Goal: Navigation & Orientation: Find specific page/section

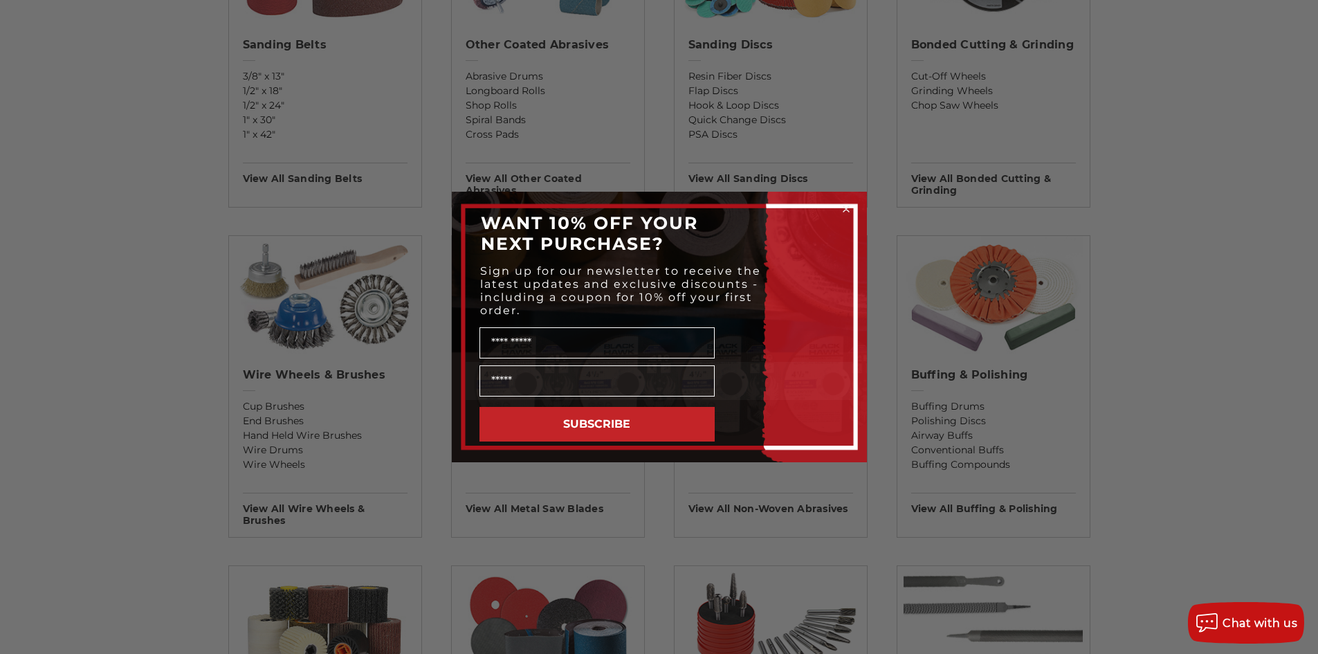
scroll to position [277, 0]
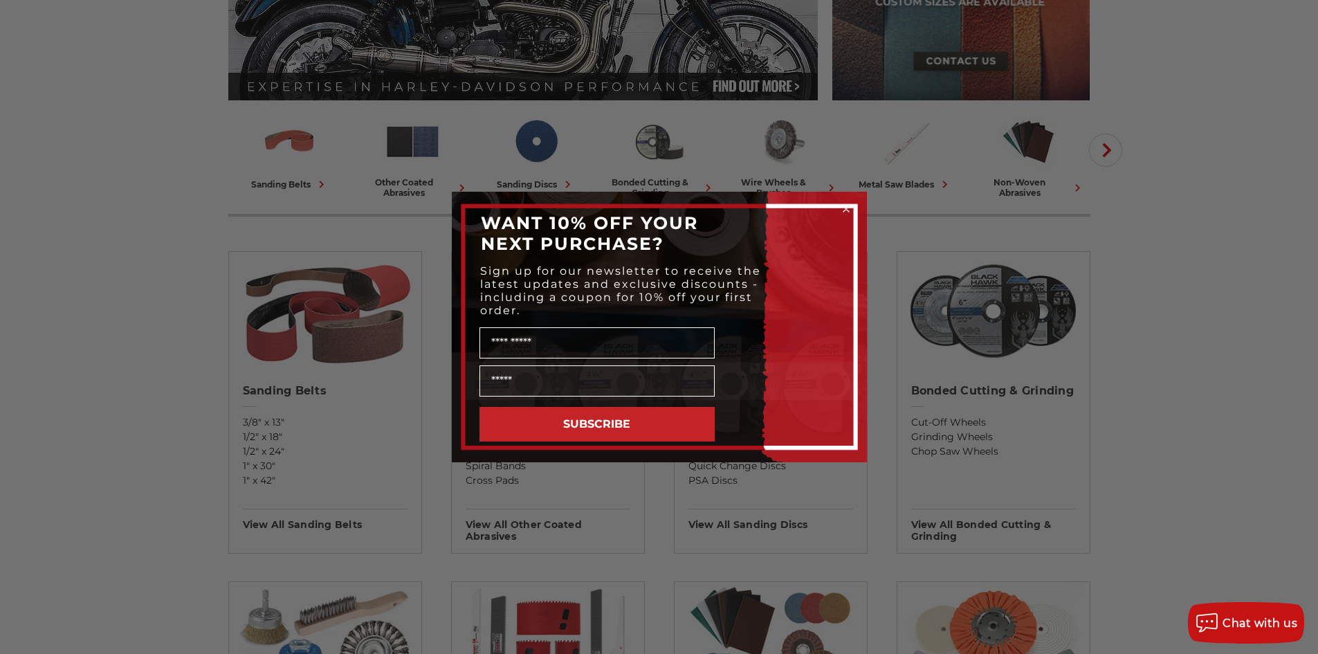
click at [1029, 143] on div "Close dialog WANT 10% OFF YOUR NEXT PURCHASE? Sign up for our newsletter to rec…" at bounding box center [659, 327] width 1318 height 654
click at [843, 206] on icon "Close dialog" at bounding box center [846, 209] width 6 height 6
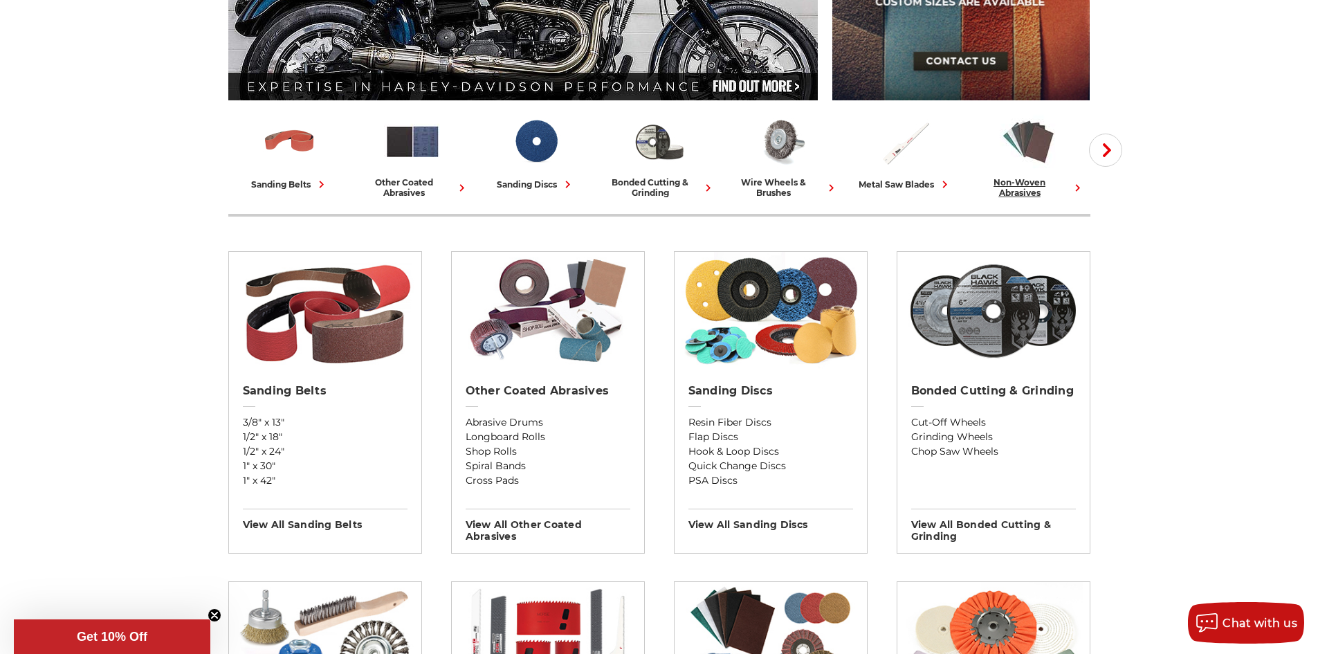
click at [1034, 144] on img at bounding box center [1028, 141] width 57 height 57
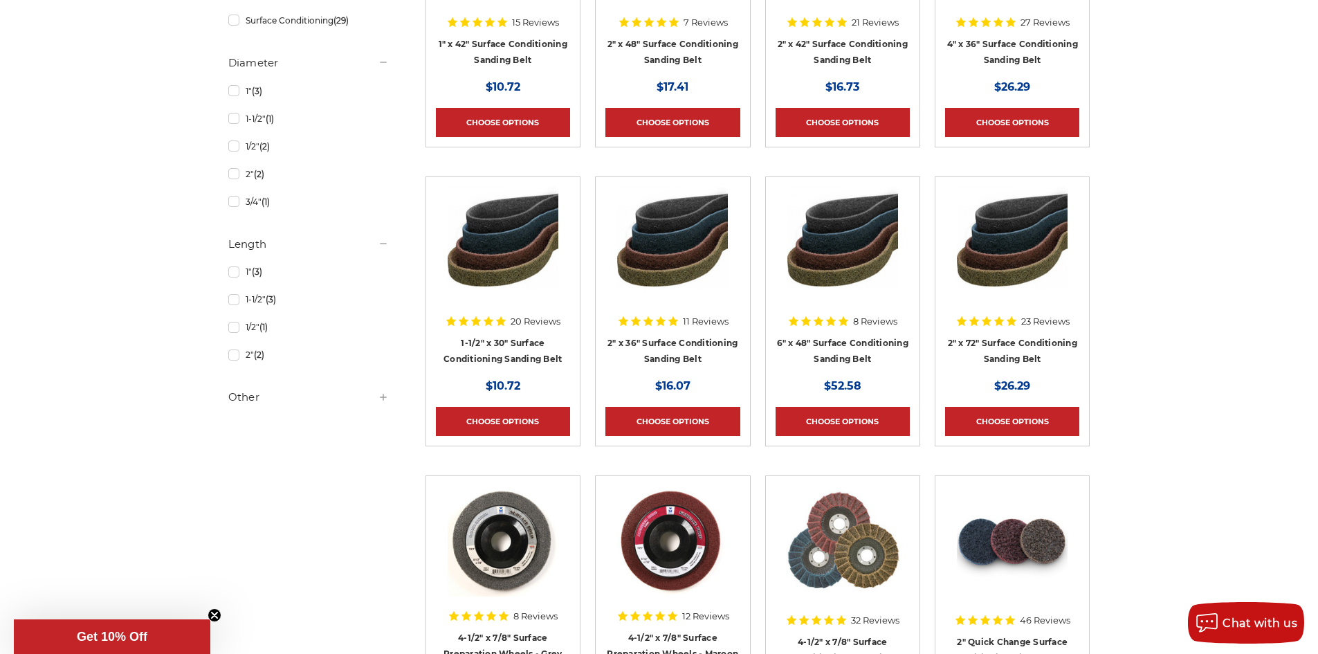
scroll to position [553, 0]
